Goal: Task Accomplishment & Management: Use online tool/utility

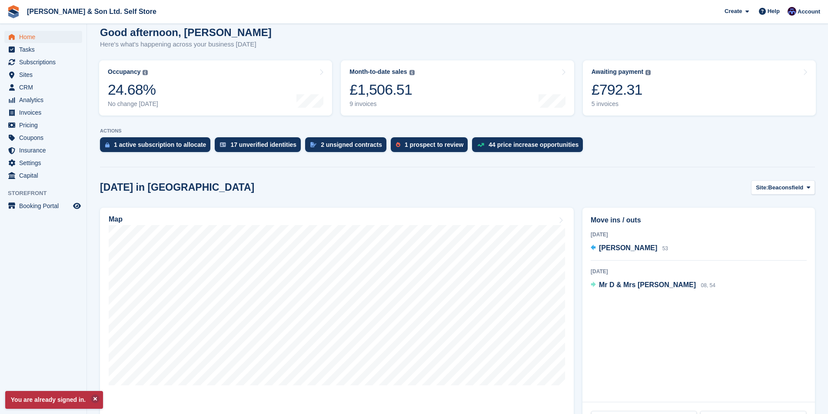
scroll to position [87, 0]
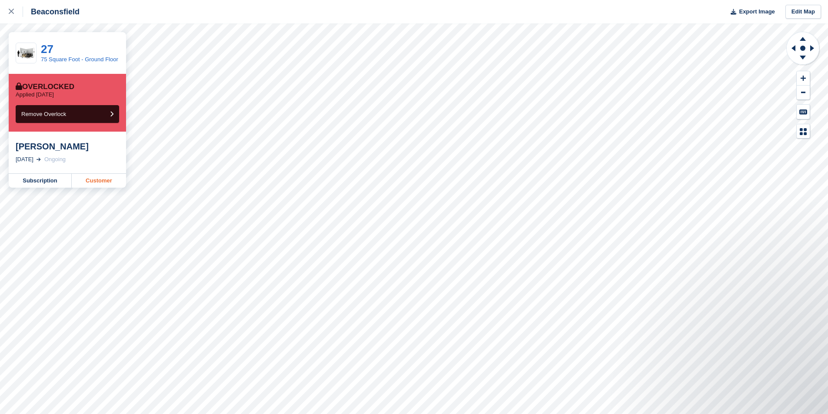
click at [89, 181] on link "Customer" at bounding box center [99, 181] width 54 height 14
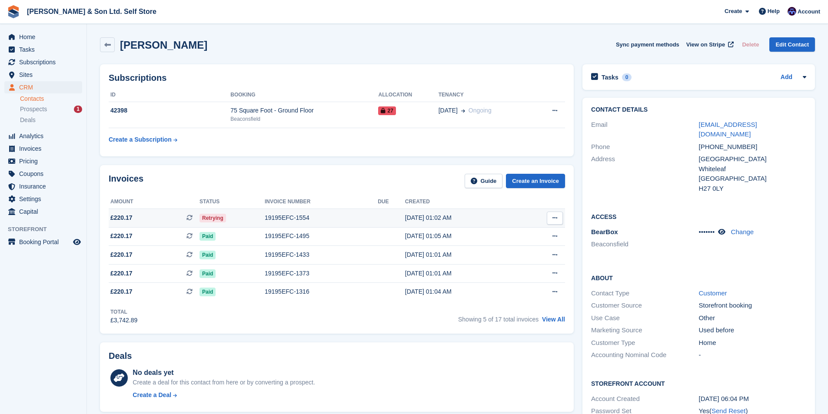
click at [214, 219] on span "Retrying" at bounding box center [213, 218] width 27 height 9
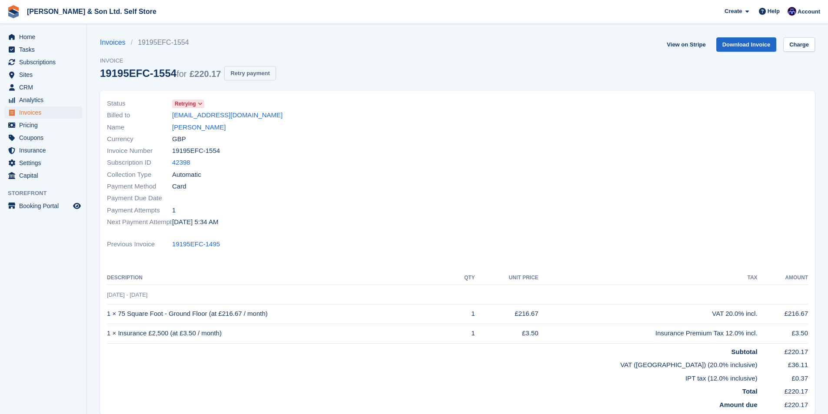
click at [250, 69] on button "Retry payment" at bounding box center [249, 73] width 51 height 14
